Goal: Book appointment/travel/reservation

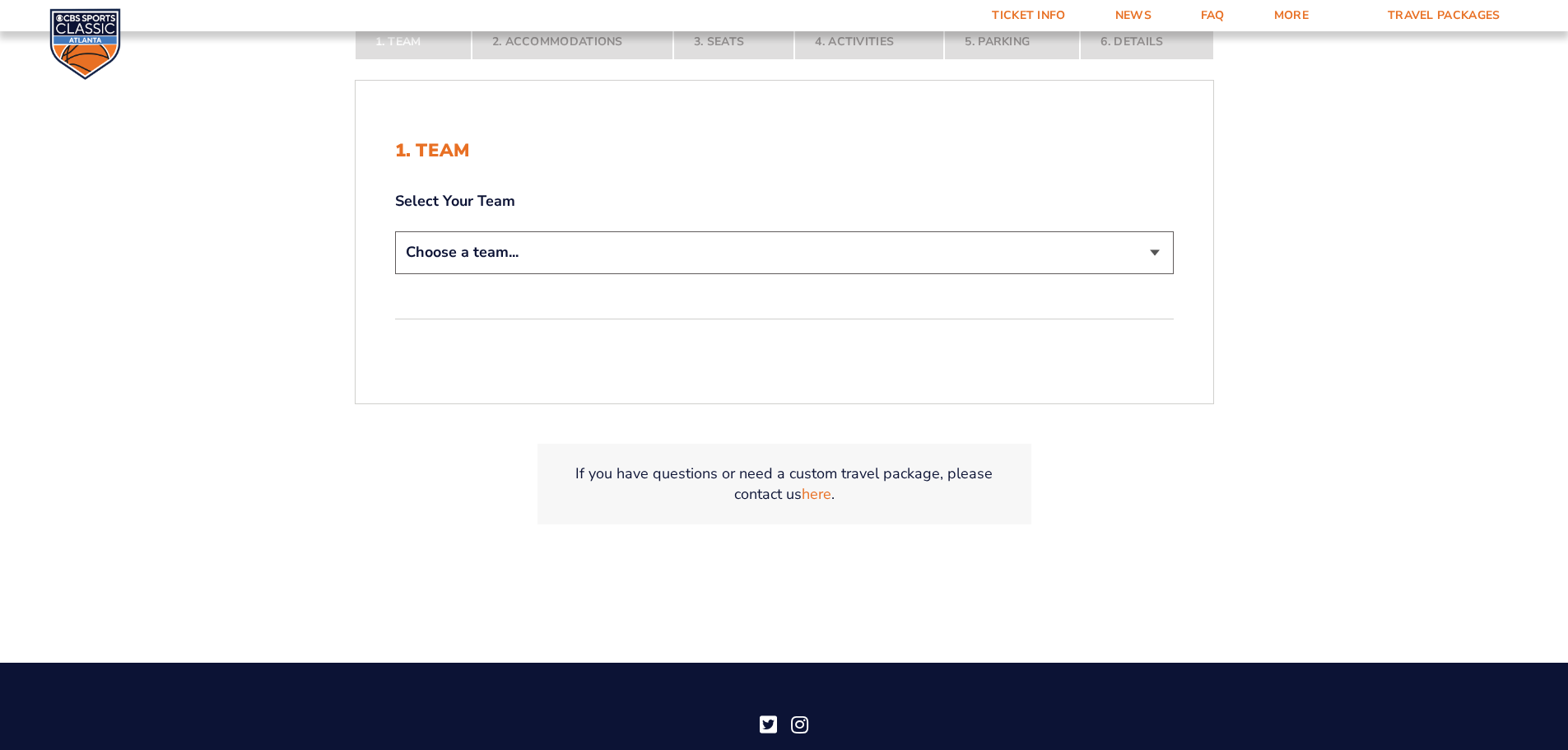
scroll to position [165, 0]
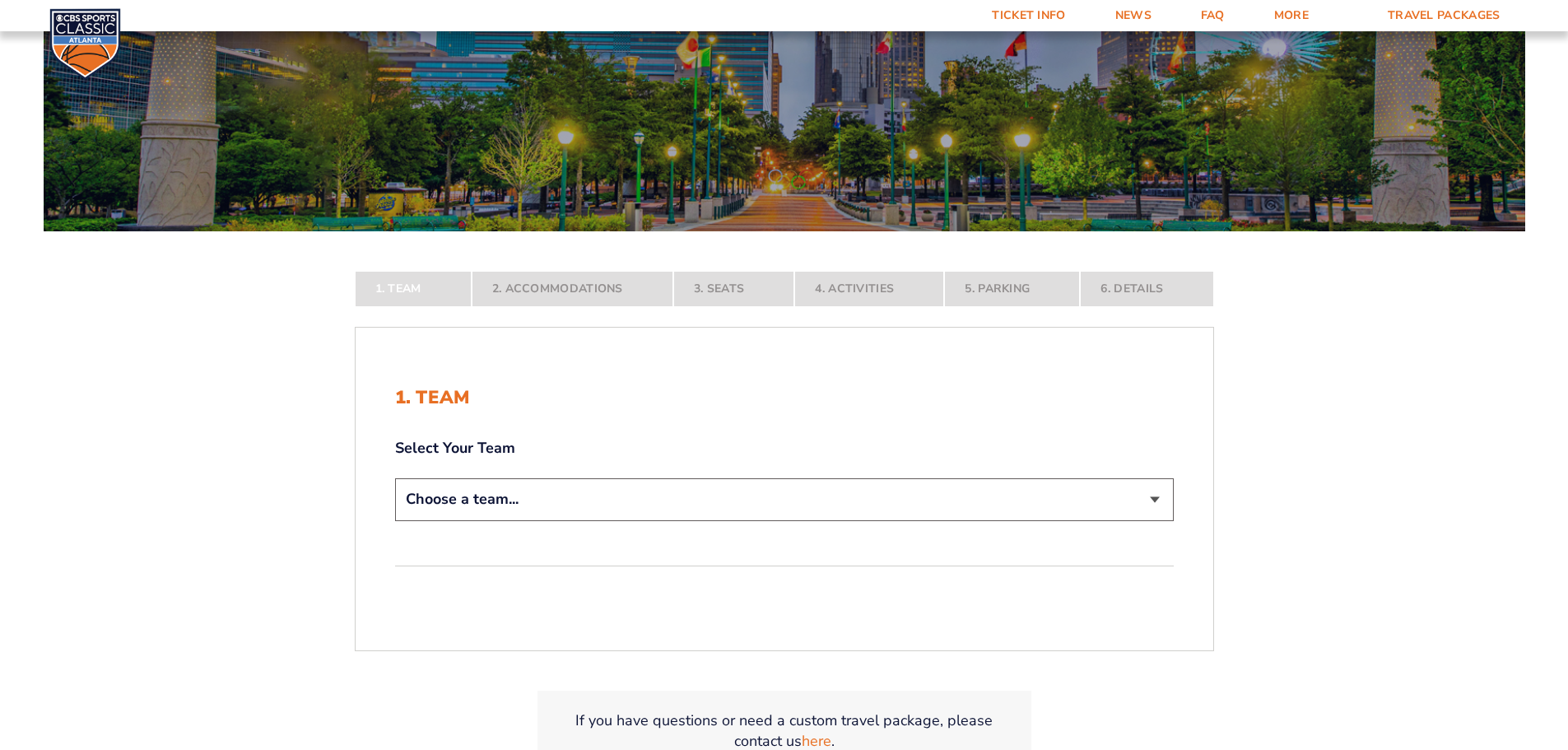
click at [559, 498] on select "Choose a team... [US_STATE] Wildcats [US_STATE] State Buckeyes [US_STATE] Tar H…" at bounding box center [784, 499] width 779 height 42
select select "12956"
click at [396, 520] on select "Choose a team... [US_STATE] Wildcats [US_STATE] State Buckeyes [US_STATE] Tar H…" at bounding box center [784, 499] width 779 height 42
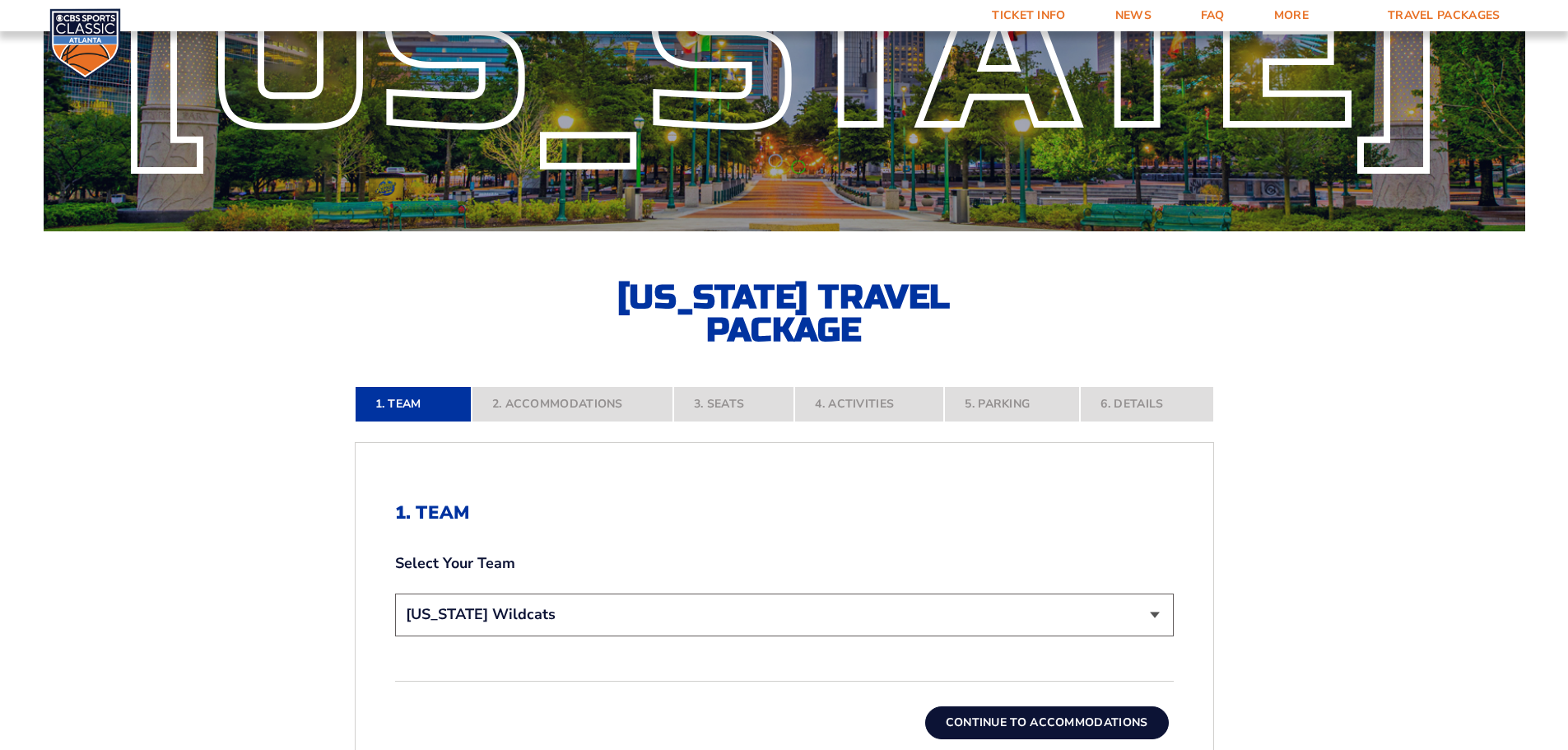
scroll to position [577, 0]
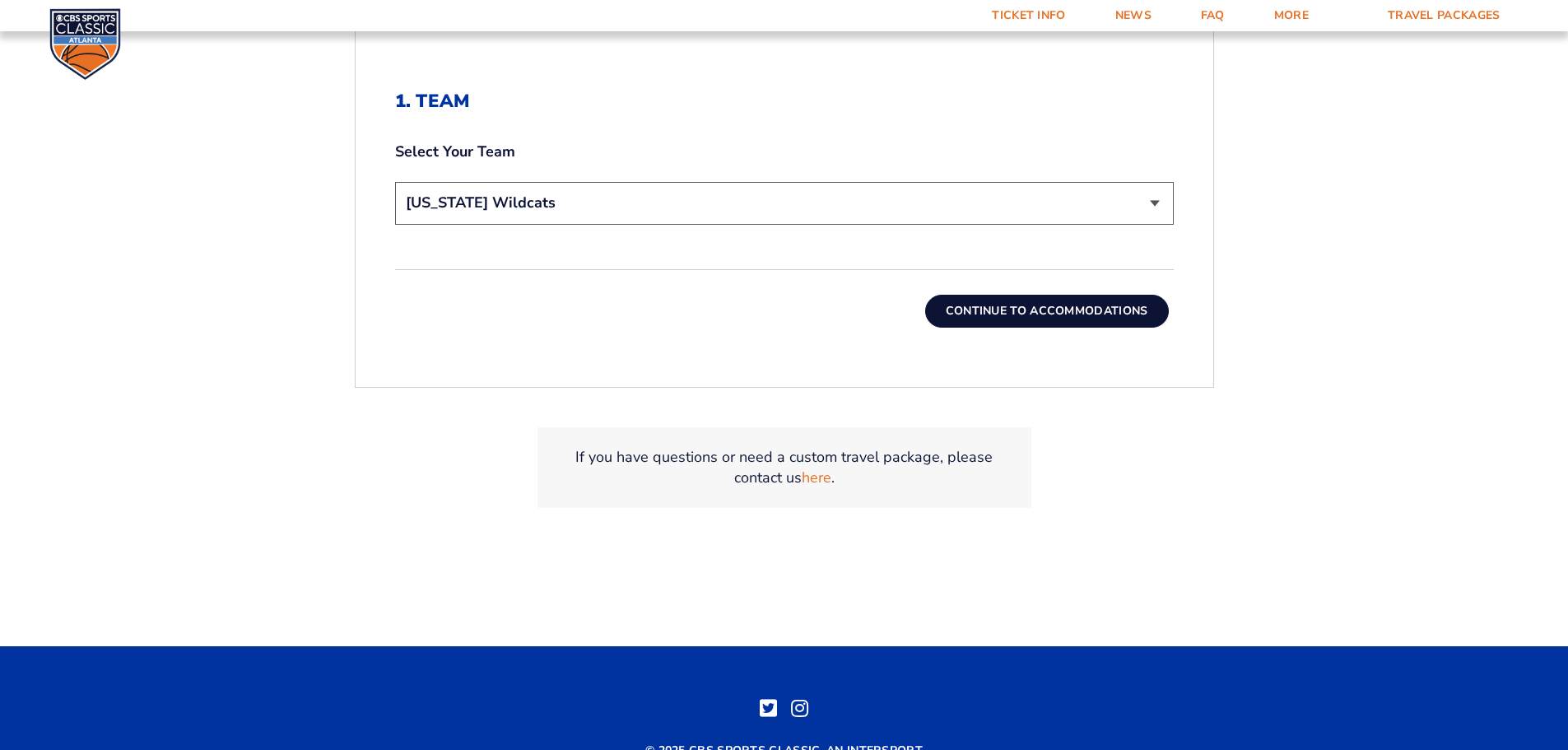
click at [1063, 303] on button "Continue To Accommodations" at bounding box center [1047, 310] width 244 height 33
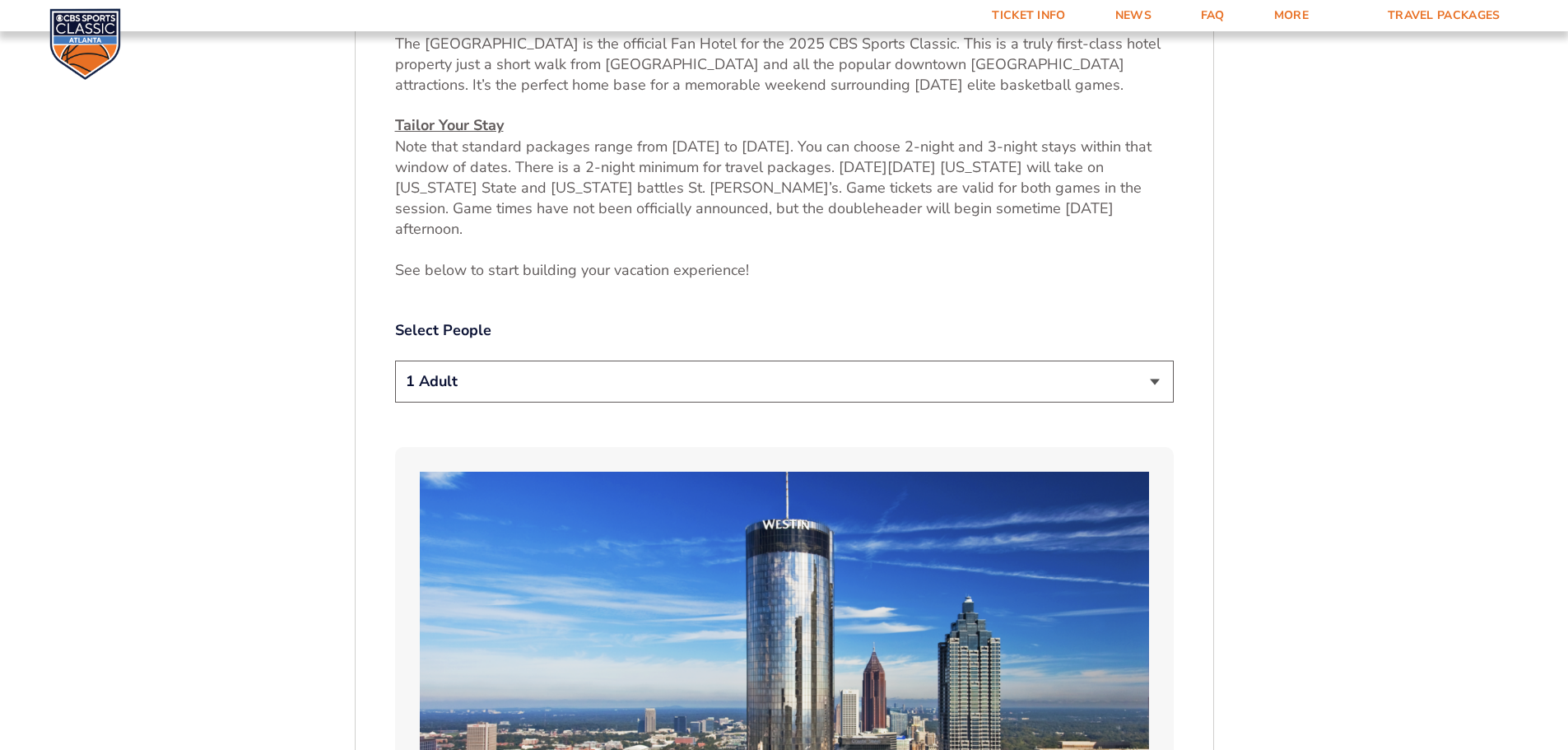
scroll to position [355, 0]
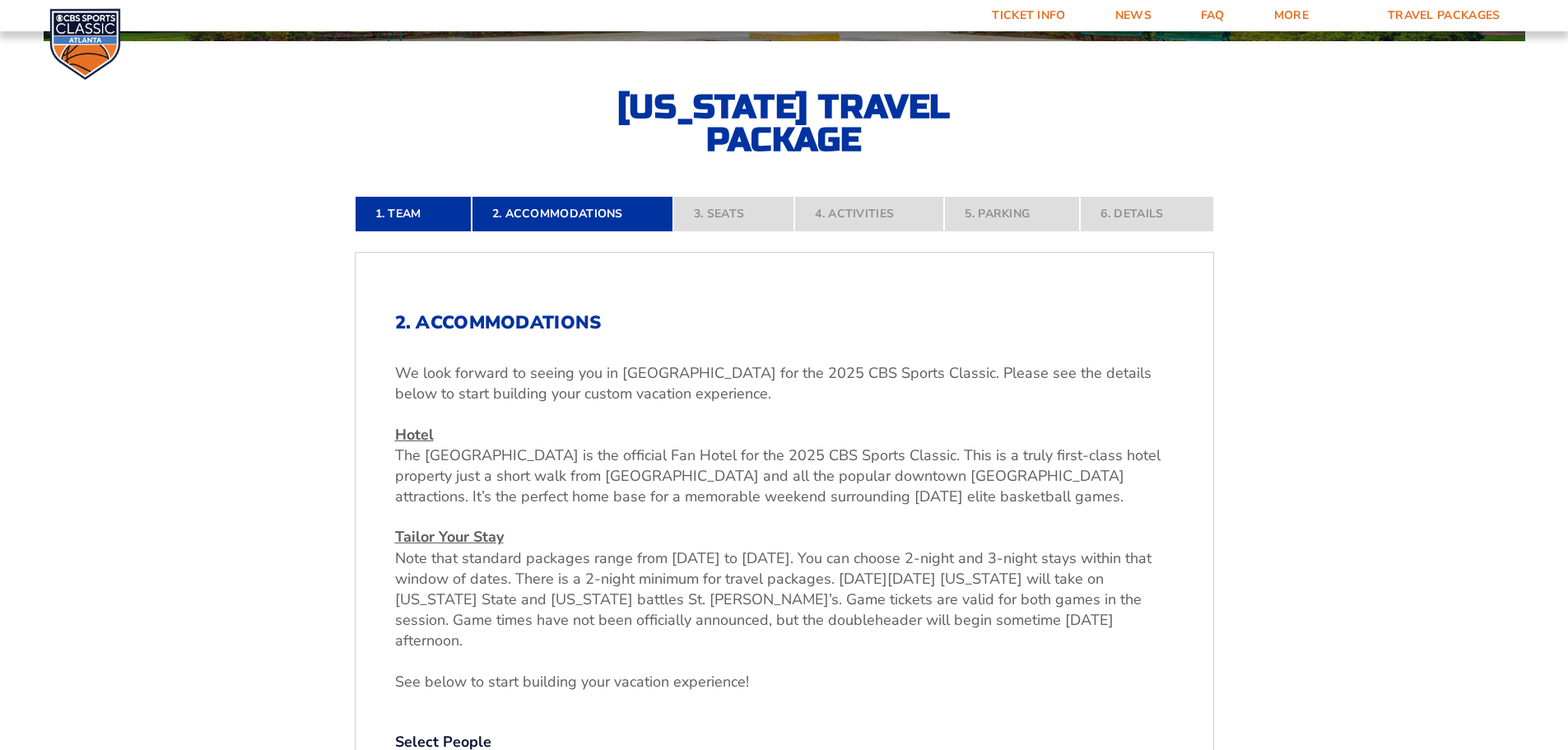
click at [739, 218] on nav "1. Team 2. Accommodations 3. Seats 4. Activities 5. Parking 6. Details" at bounding box center [784, 214] width 859 height 37
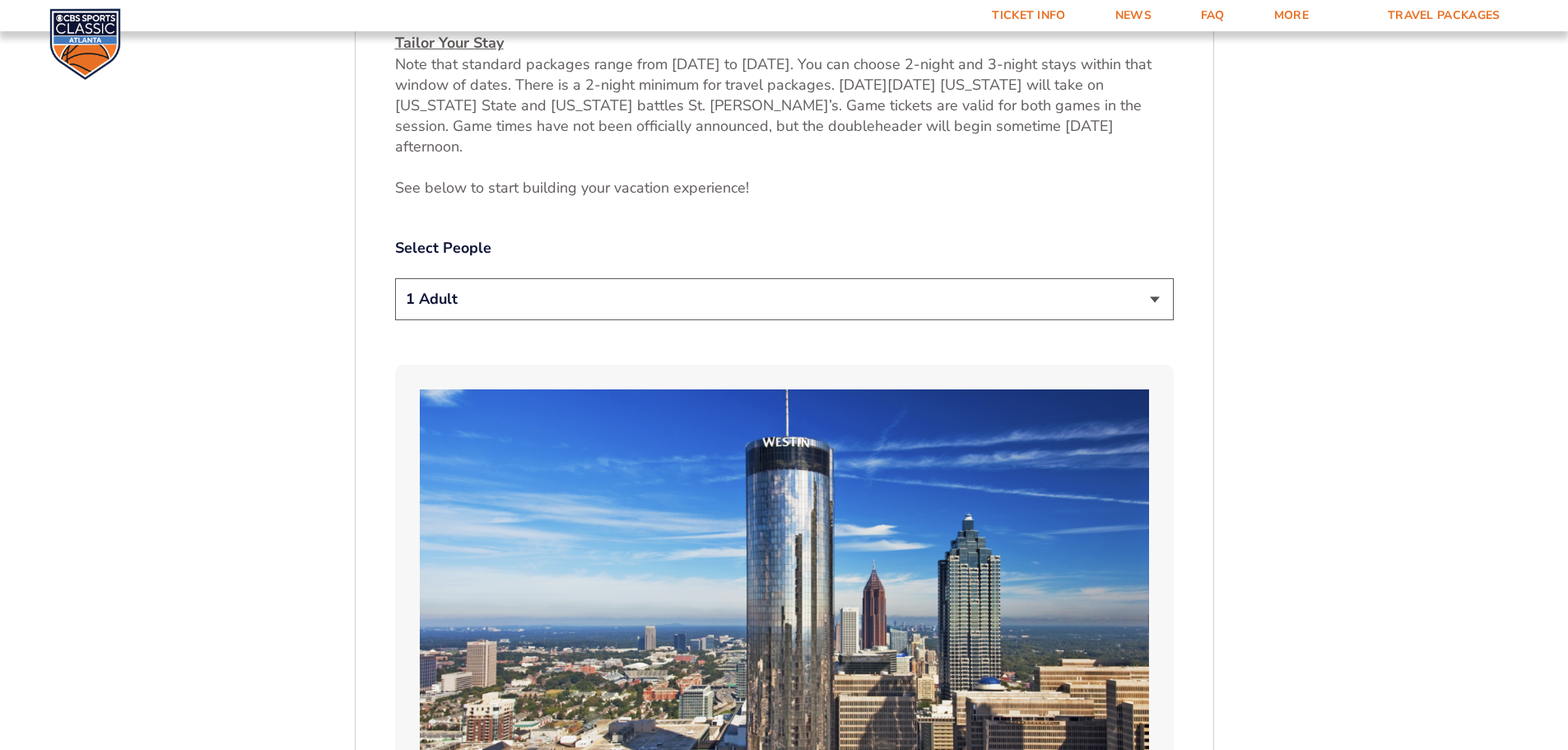
click at [555, 278] on select "1 Adult 2 Adults 3 Adults 4 Adults 2 Adults + 1 Child 2 Adults + 2 Children 2 A…" at bounding box center [784, 299] width 779 height 42
select select "2 Adults"
click at [396, 278] on select "1 Adult 2 Adults 3 Adults 4 Adults 2 Adults + 1 Child 2 Adults + 2 Children 2 A…" at bounding box center [784, 299] width 779 height 42
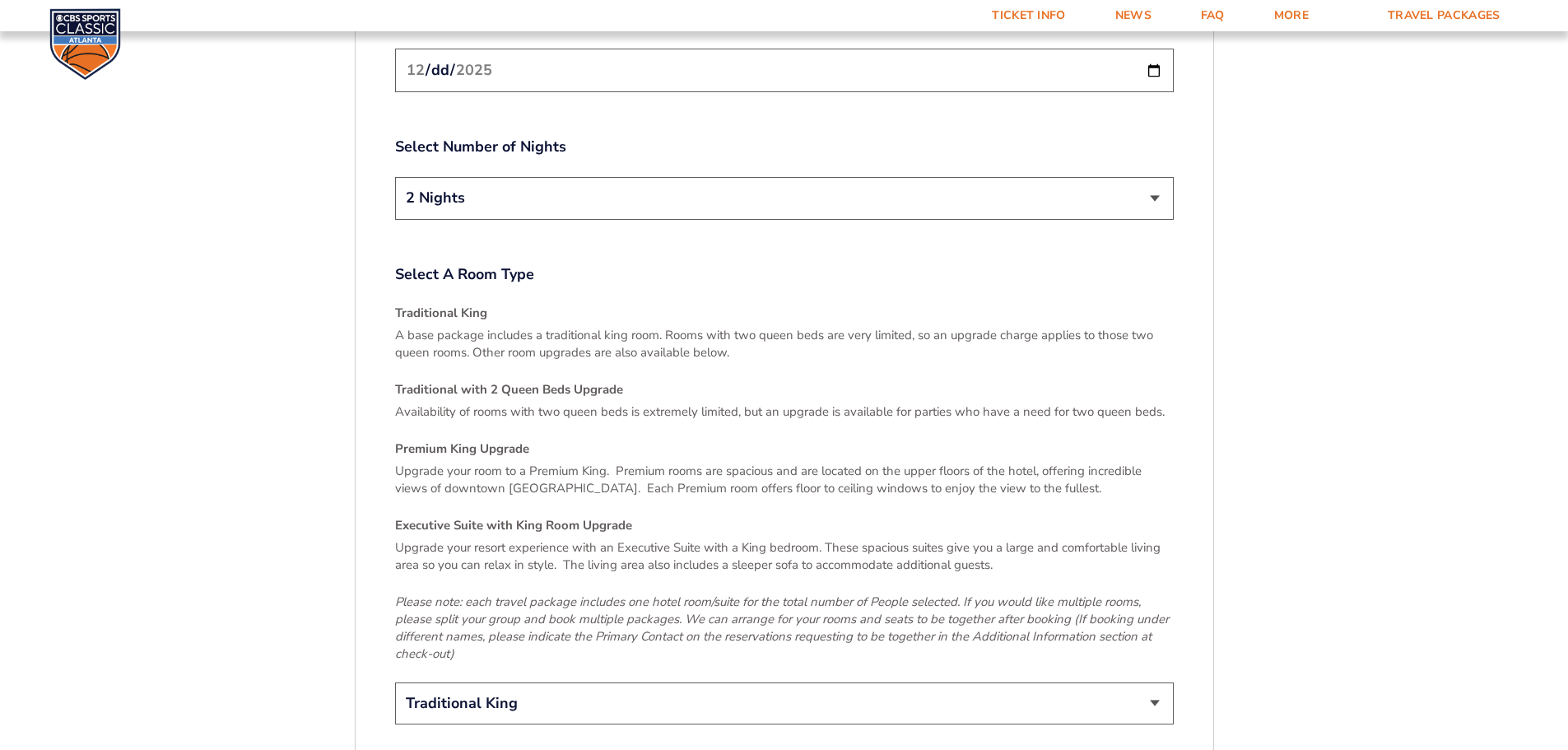
scroll to position [2496, 0]
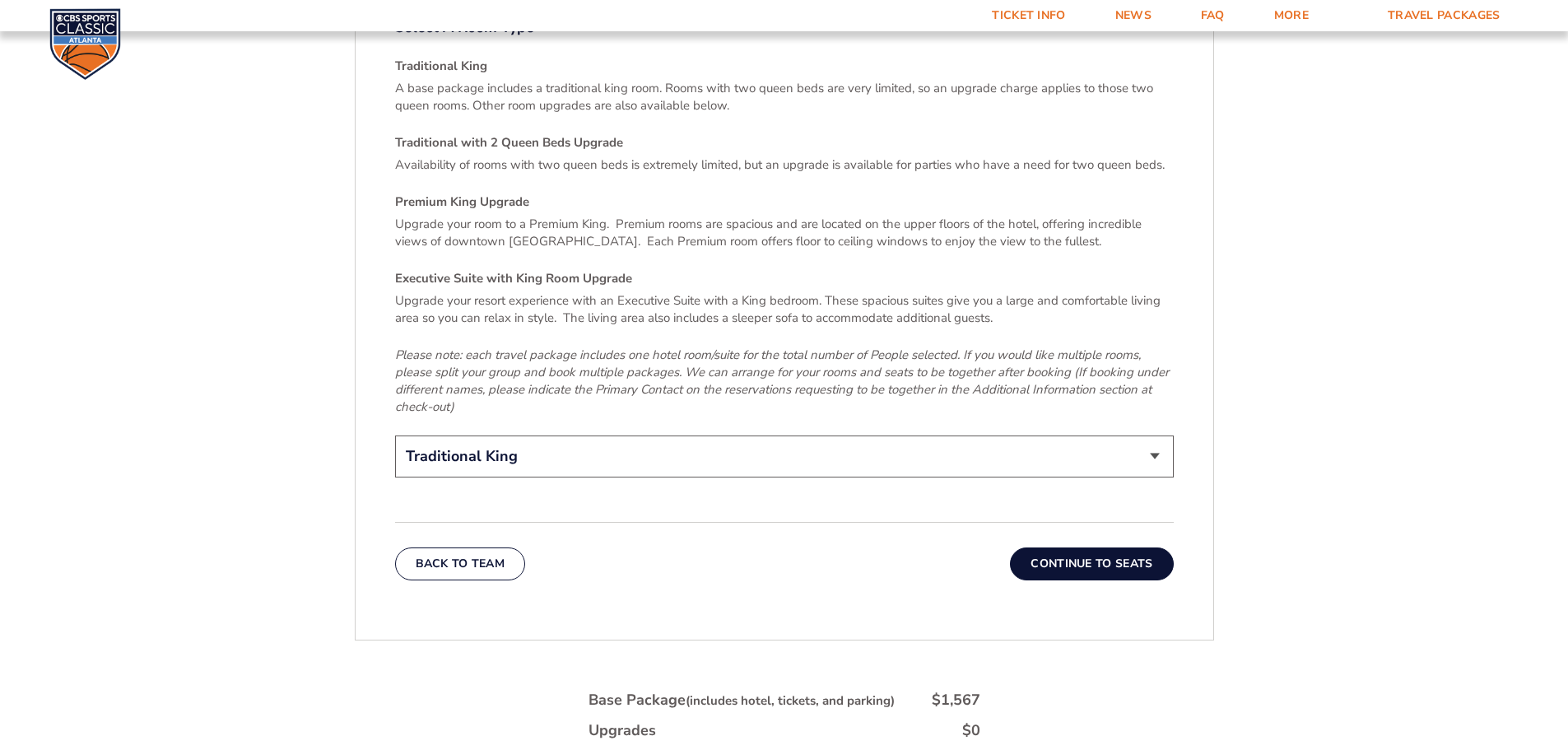
click at [1079, 548] on button "Continue To Seats" at bounding box center [1092, 563] width 163 height 33
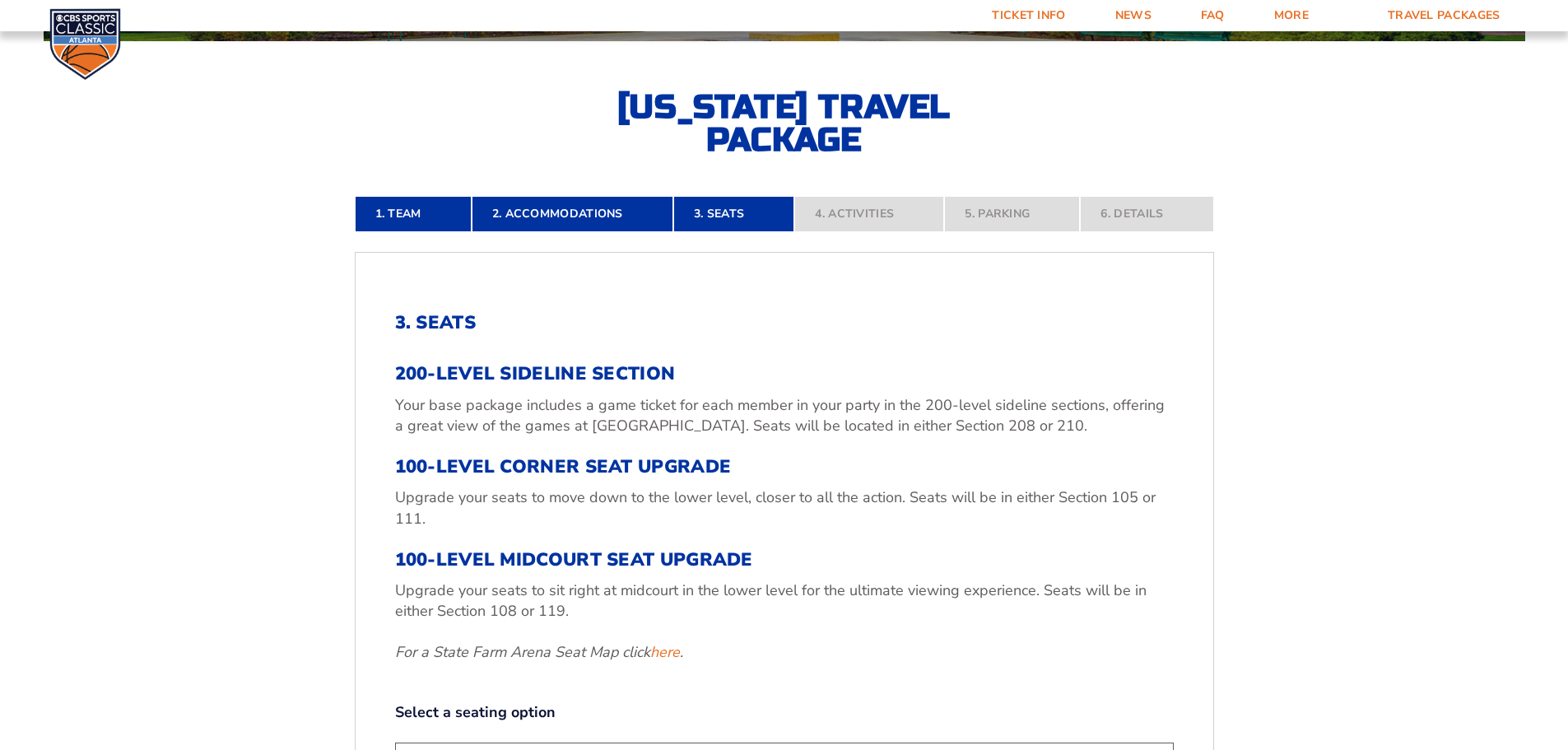
scroll to position [519, 0]
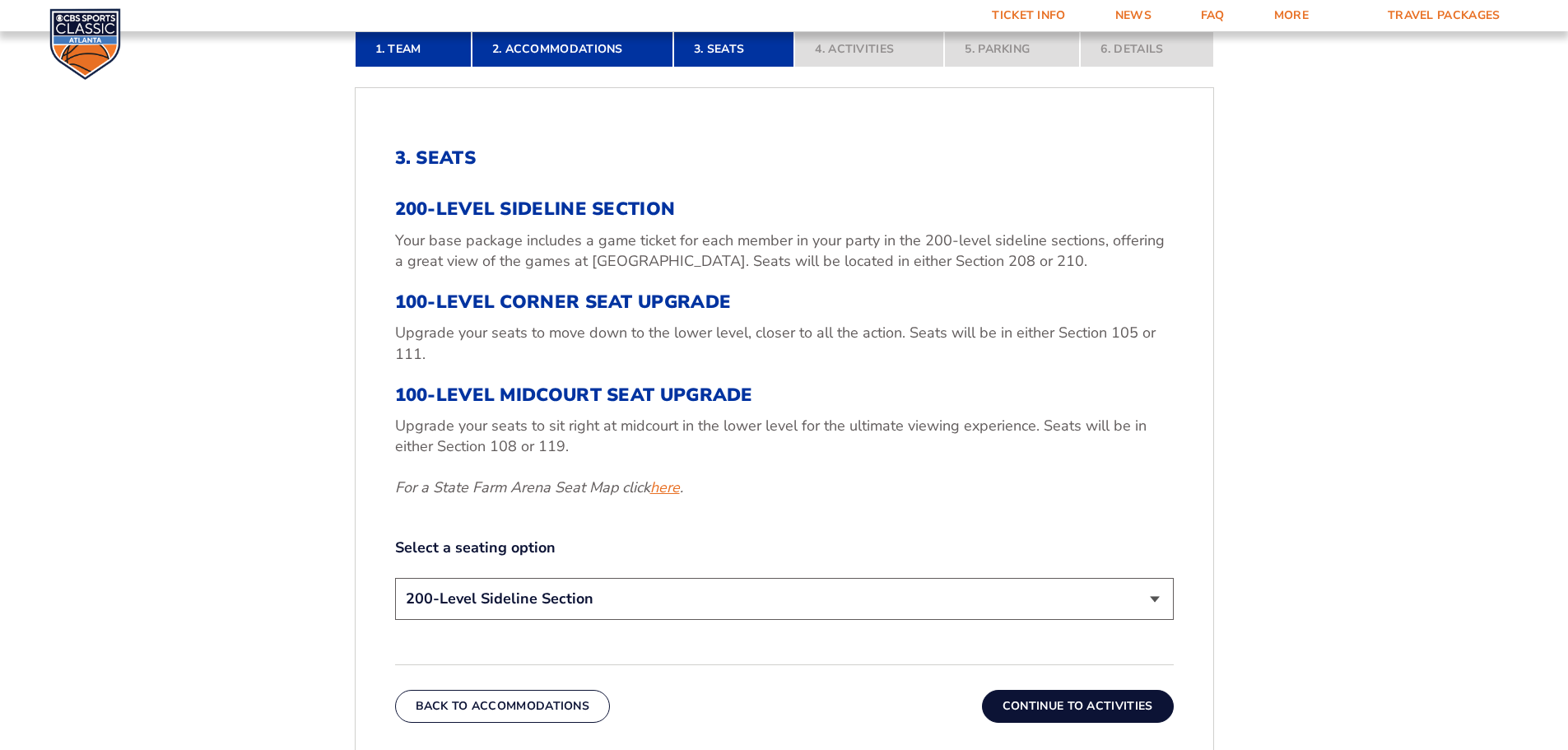
click at [664, 491] on link "here" at bounding box center [665, 488] width 30 height 21
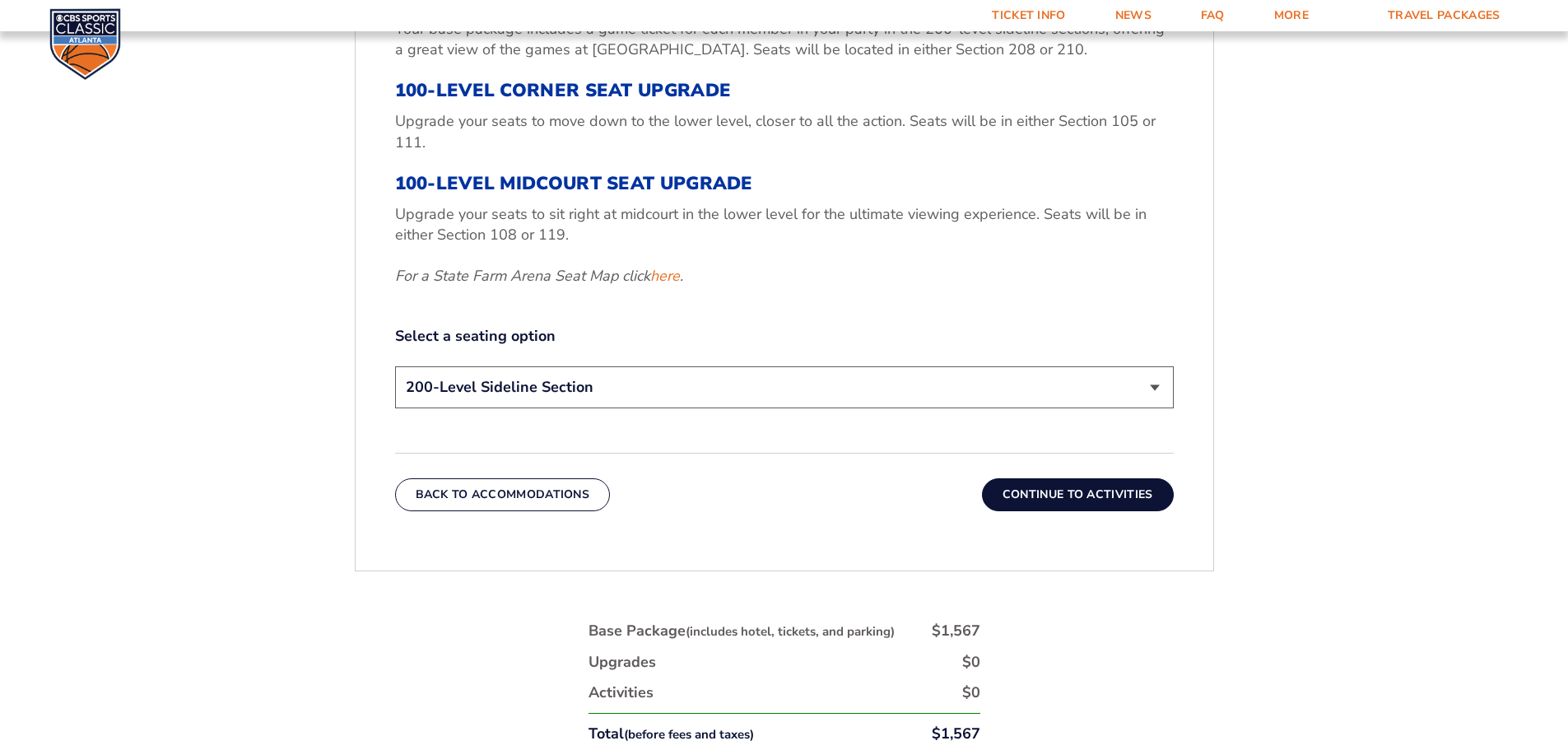
scroll to position [237, 0]
